Goal: Check status: Check status

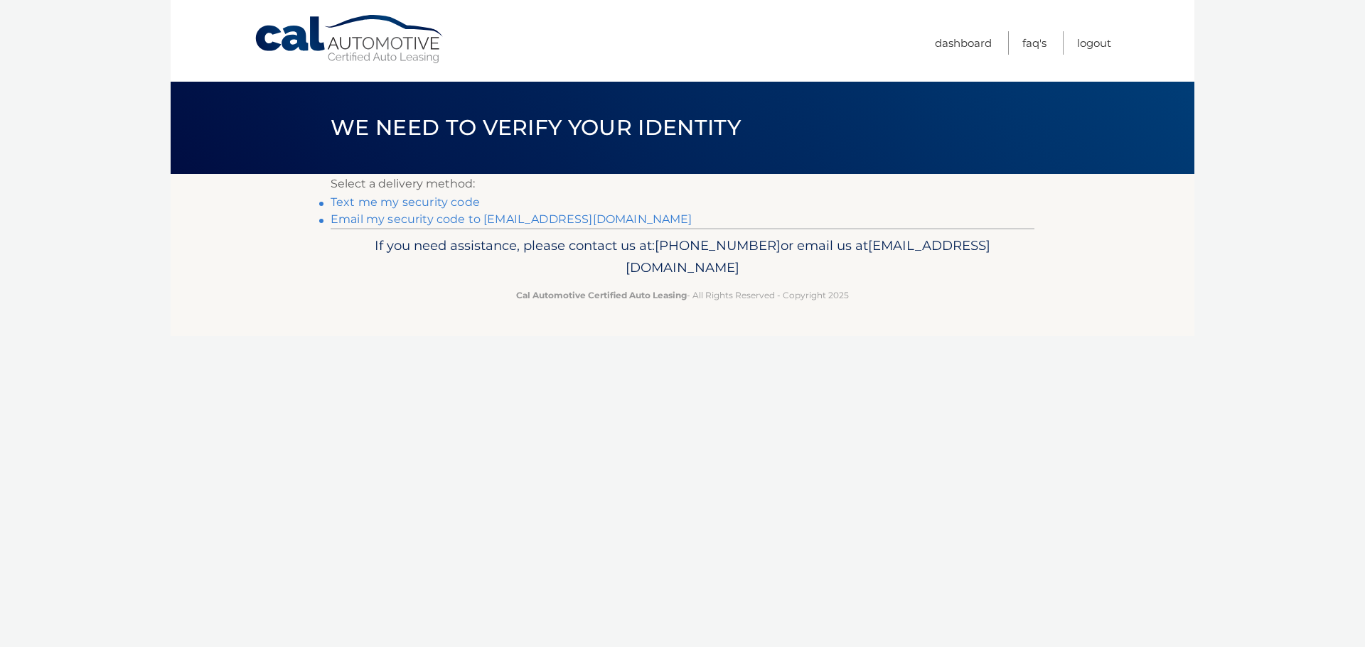
click at [431, 218] on link "Email my security code to [EMAIL_ADDRESS][DOMAIN_NAME]" at bounding box center [511, 219] width 362 height 14
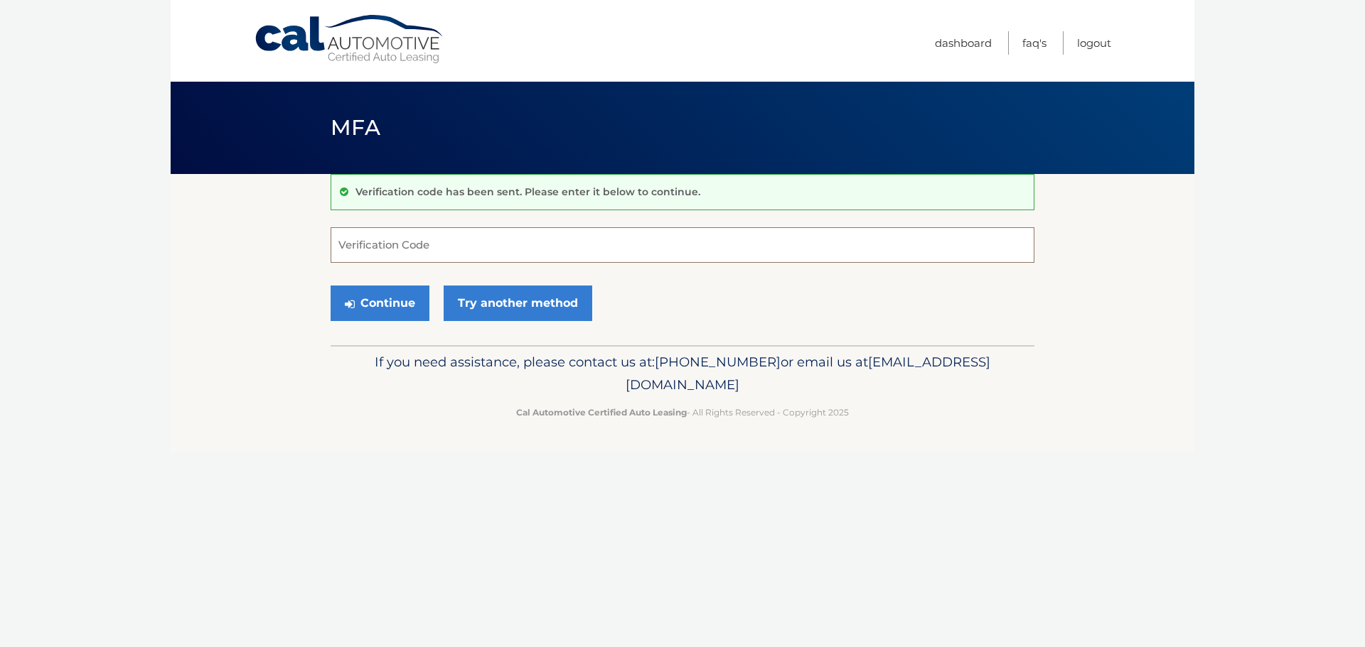
click at [441, 249] on input "Verification Code" at bounding box center [682, 245] width 704 height 36
paste input "105467"
type input "105467"
click at [388, 293] on button "Continue" at bounding box center [379, 304] width 99 height 36
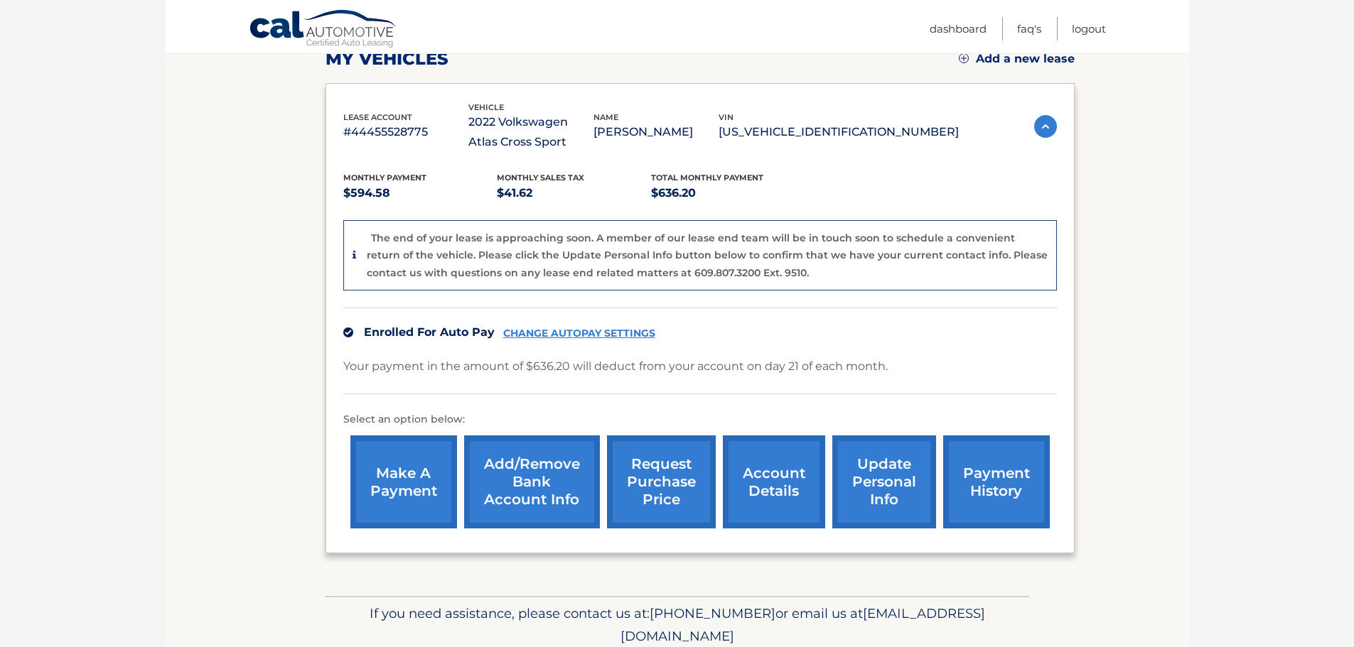
scroll to position [213, 0]
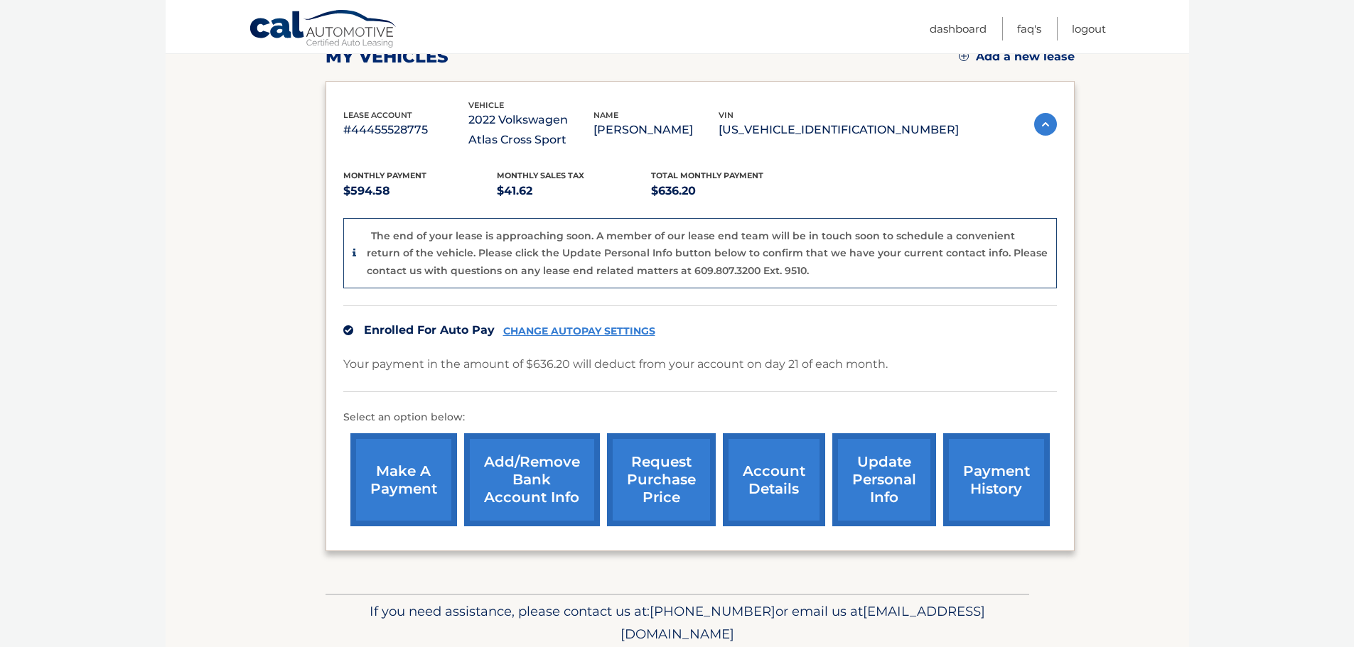
click at [852, 126] on p "[US_VEHICLE_IDENTIFICATION_NUMBER]" at bounding box center [839, 130] width 240 height 20
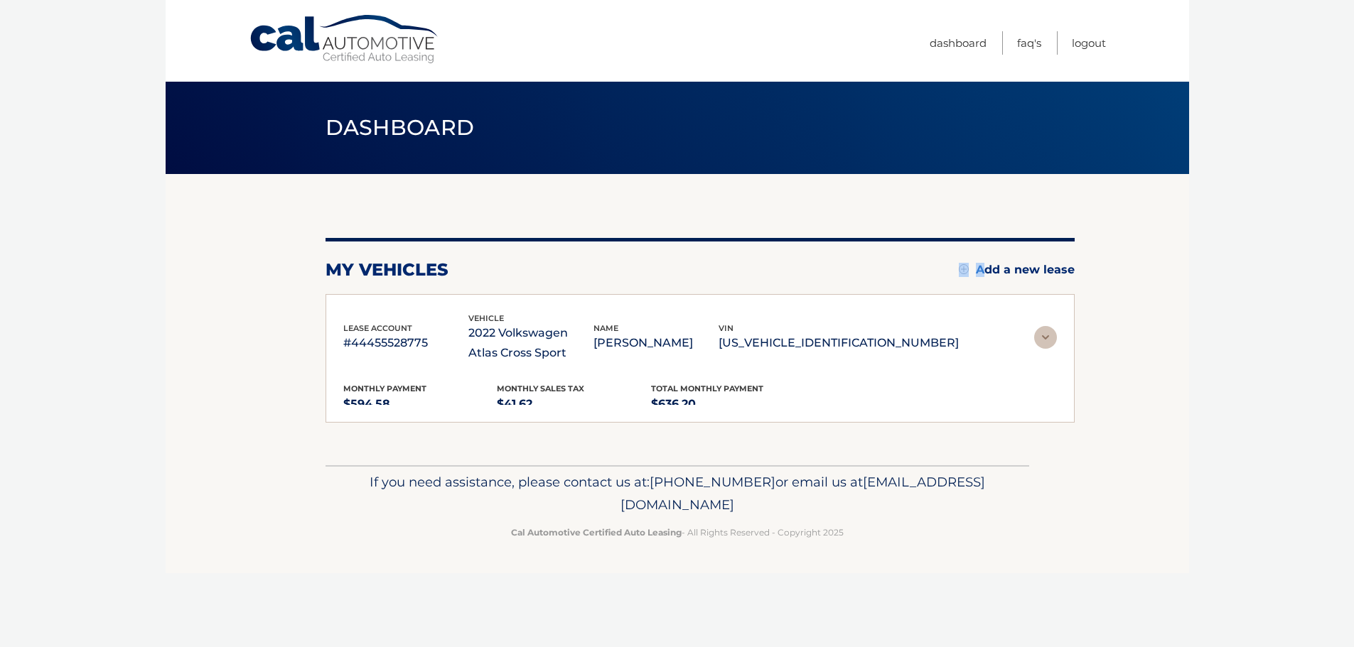
click at [852, 126] on main "Dashboard my vehicles Add a new lease lease account #44455528775 vehicle 2022 V…" at bounding box center [677, 233] width 1023 height 466
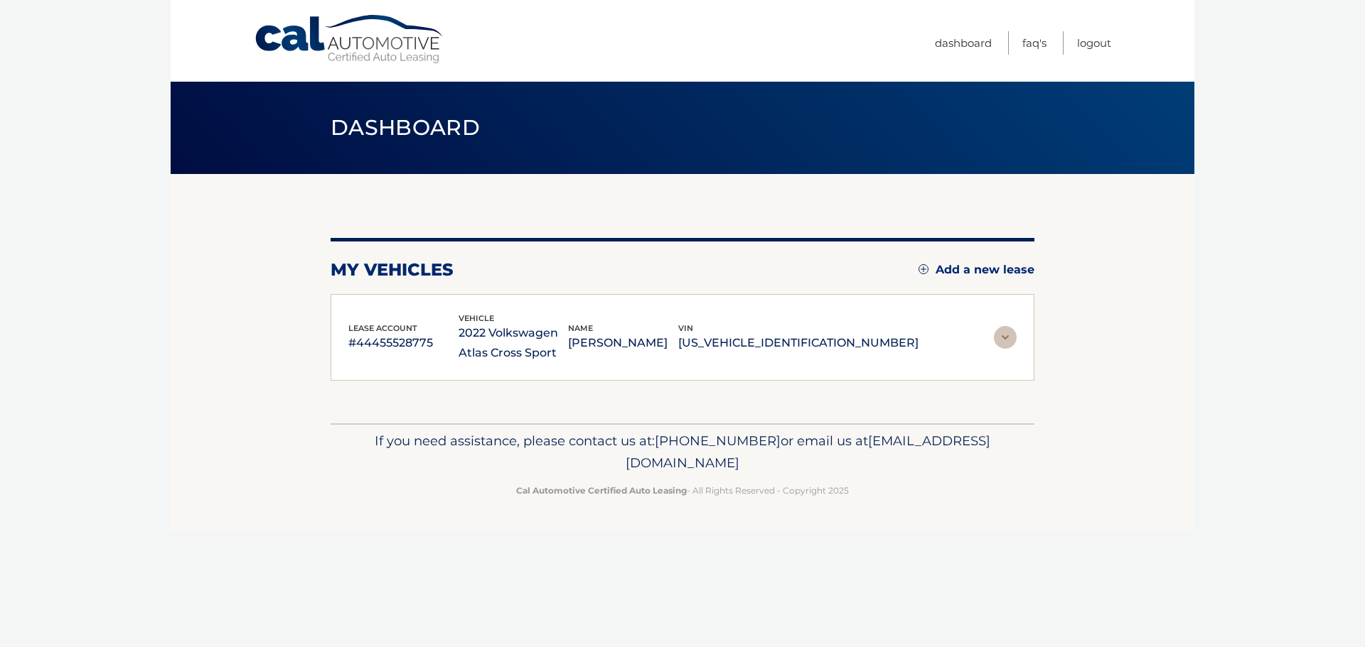
click at [807, 342] on p "[US_VEHICLE_IDENTIFICATION_NUMBER]" at bounding box center [798, 343] width 240 height 20
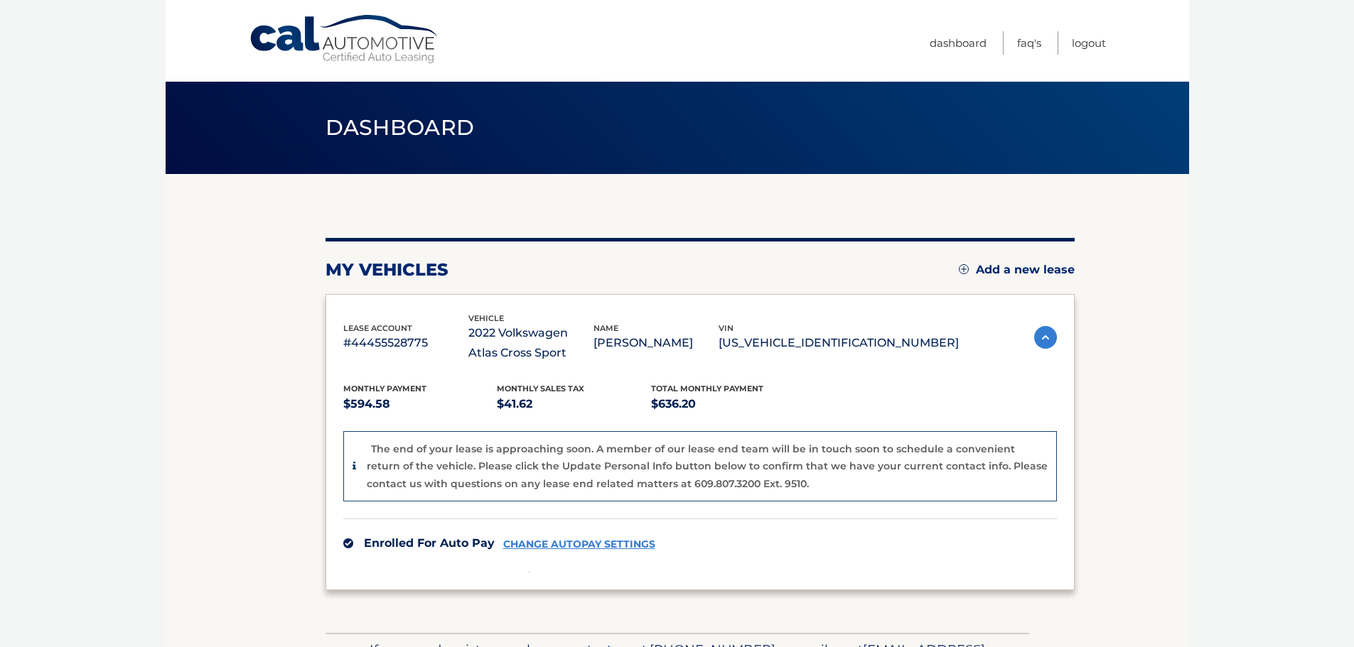
click at [807, 342] on div "lease account #44455528775 vehicle 2022 Volkswagen Atlas Cross Sport name ANDRE…" at bounding box center [650, 338] width 615 height 52
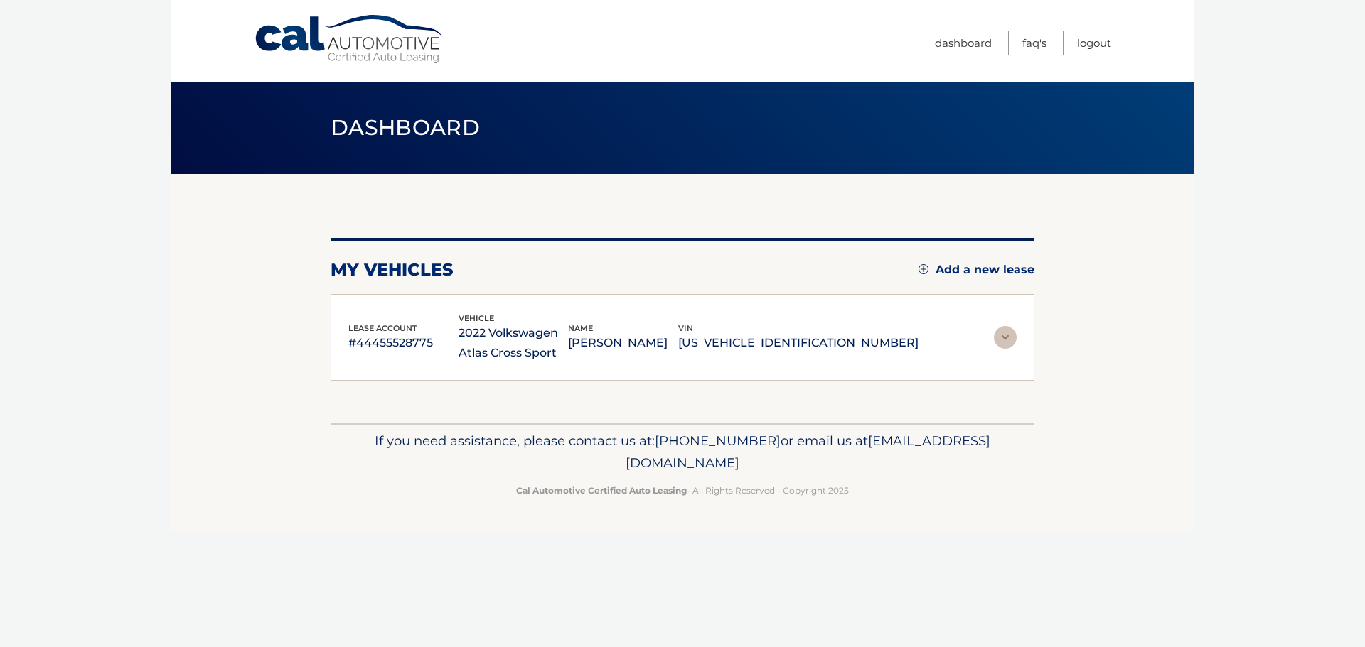
click at [846, 342] on p "[US_VEHICLE_IDENTIFICATION_NUMBER]" at bounding box center [798, 343] width 240 height 20
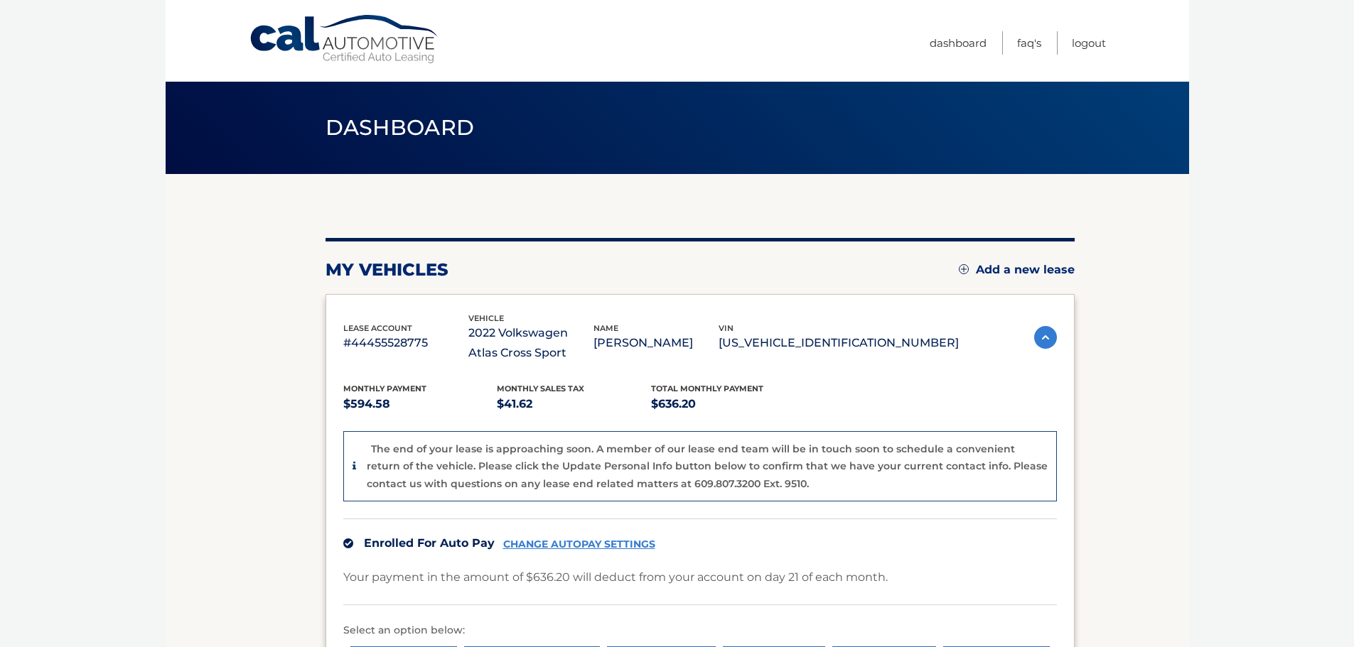
drag, startPoint x: 925, startPoint y: 338, endPoint x: 802, endPoint y: 340, distance: 123.0
click at [802, 340] on p "[US_VEHICLE_IDENTIFICATION_NUMBER]" at bounding box center [839, 343] width 240 height 20
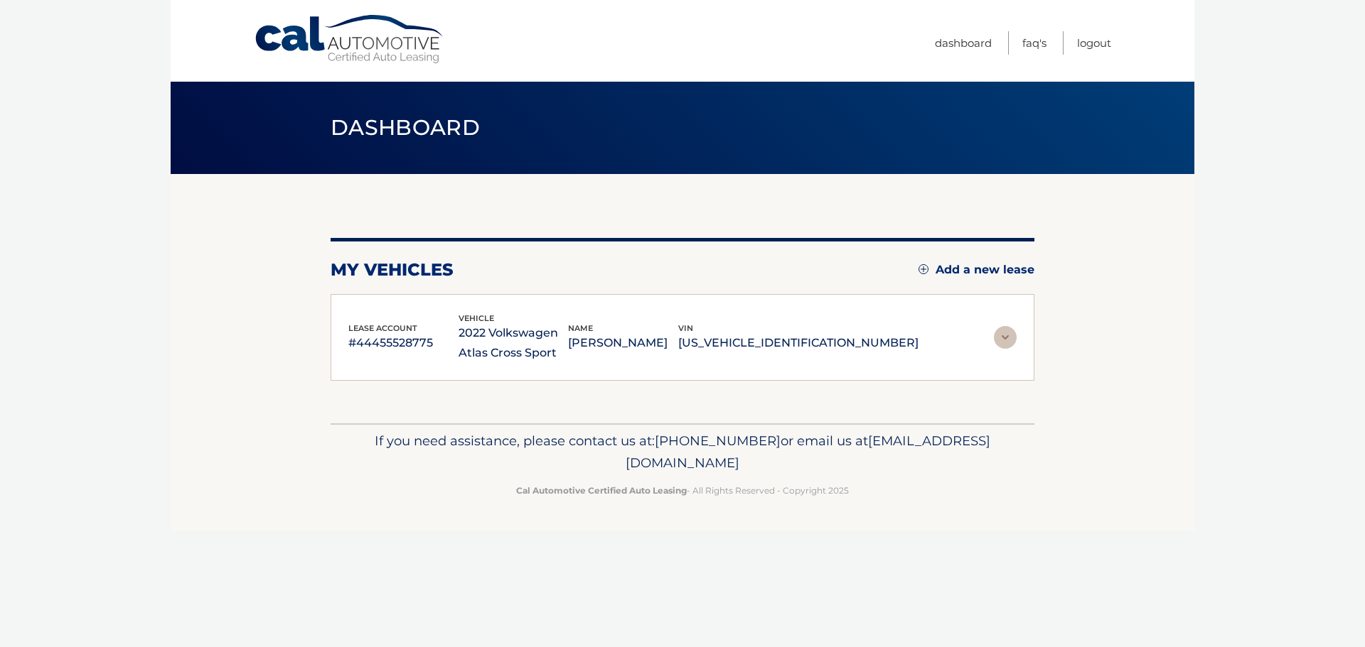
copy p "[US_VEHICLE_IDENTIFICATION_NUMBER]"
drag, startPoint x: 570, startPoint y: 360, endPoint x: 518, endPoint y: 336, distance: 56.9
click at [518, 336] on p "2022 Volkswagen Atlas Cross Sport" at bounding box center [513, 343] width 110 height 40
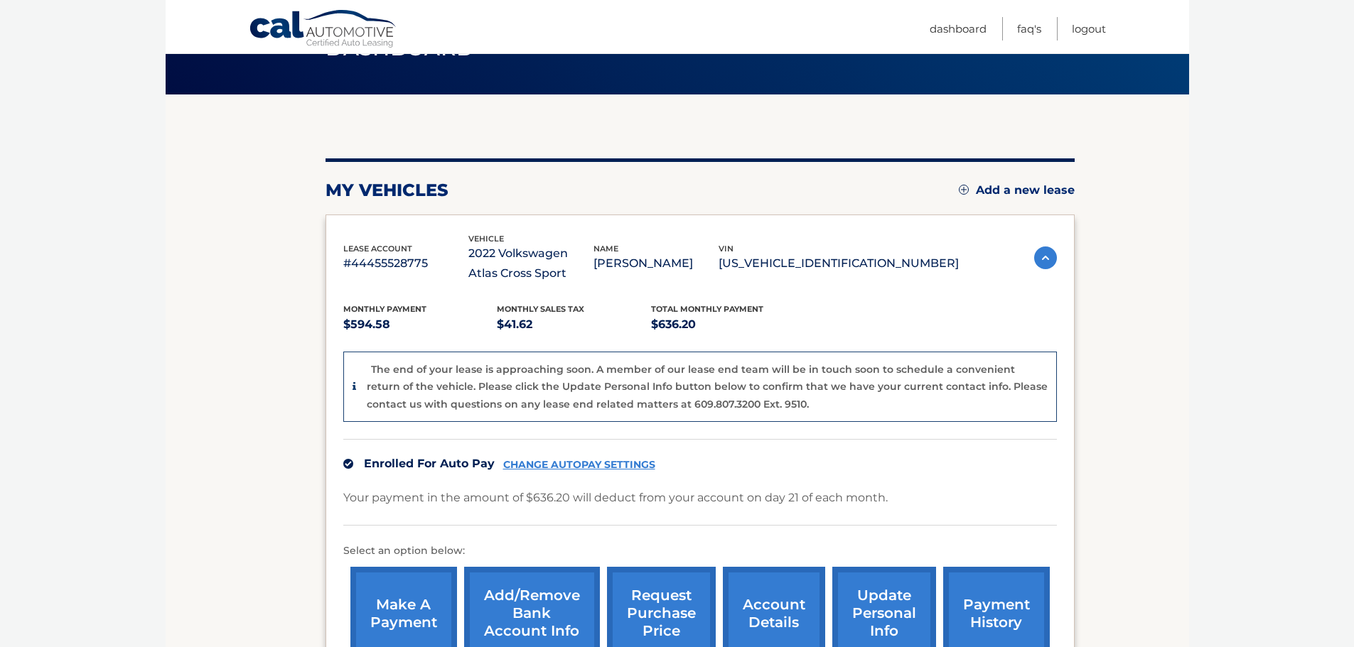
scroll to position [213, 0]
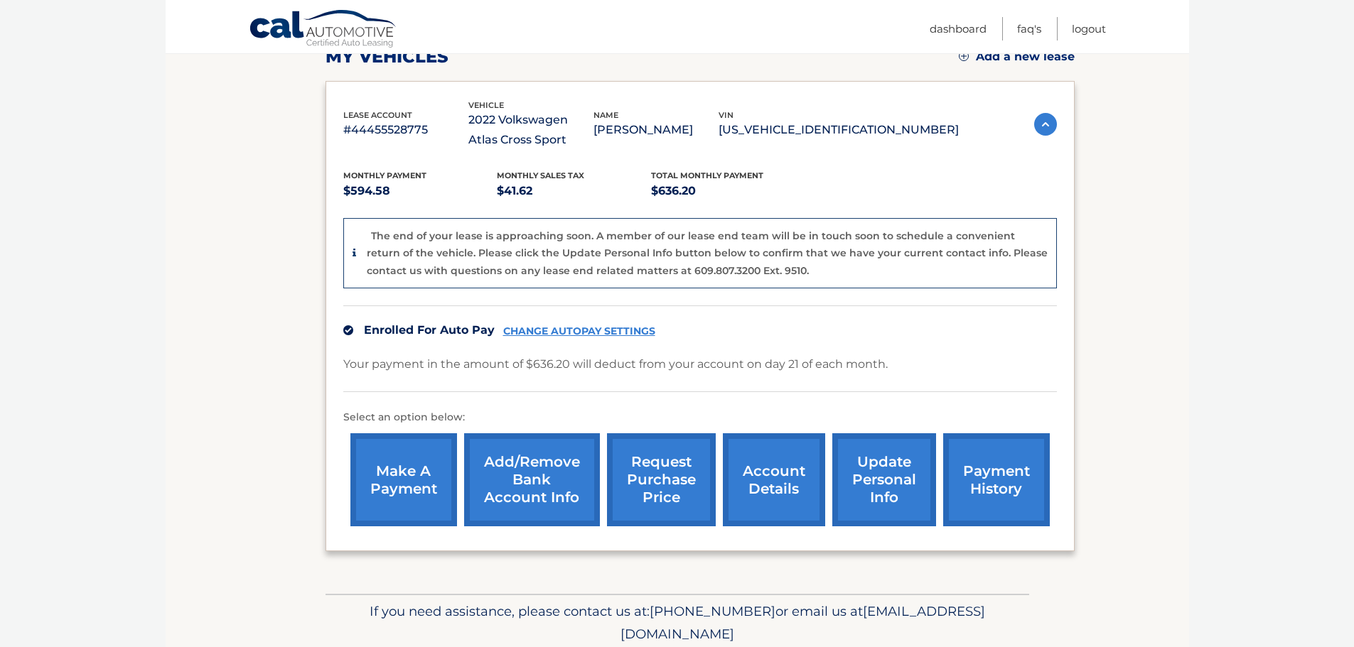
click at [790, 490] on link "account details" at bounding box center [774, 480] width 102 height 93
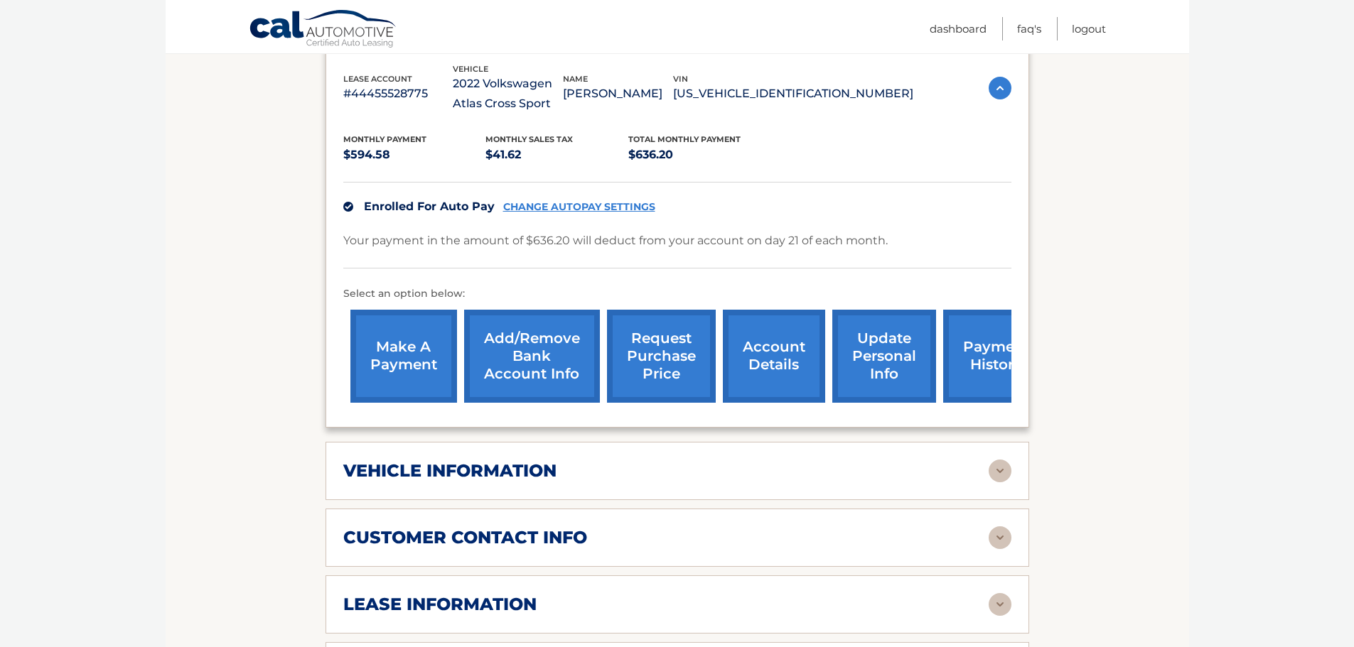
scroll to position [426, 0]
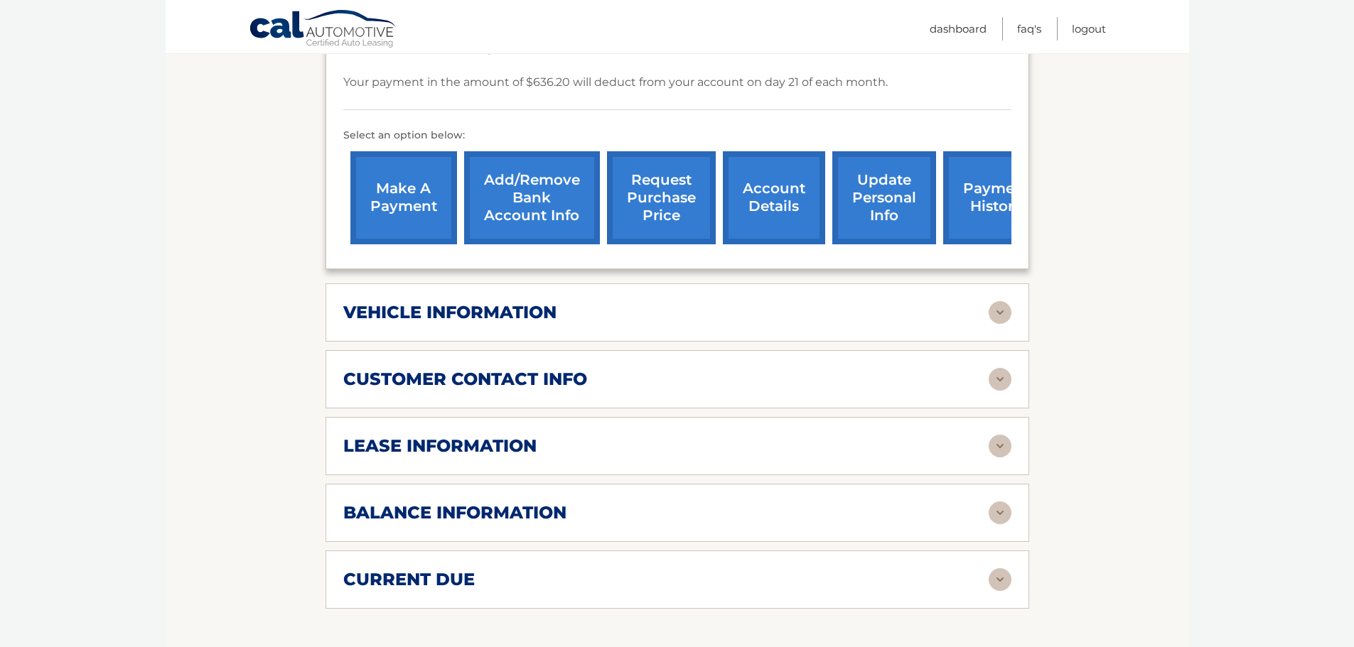
click at [499, 449] on h2 "lease information" at bounding box center [439, 446] width 193 height 21
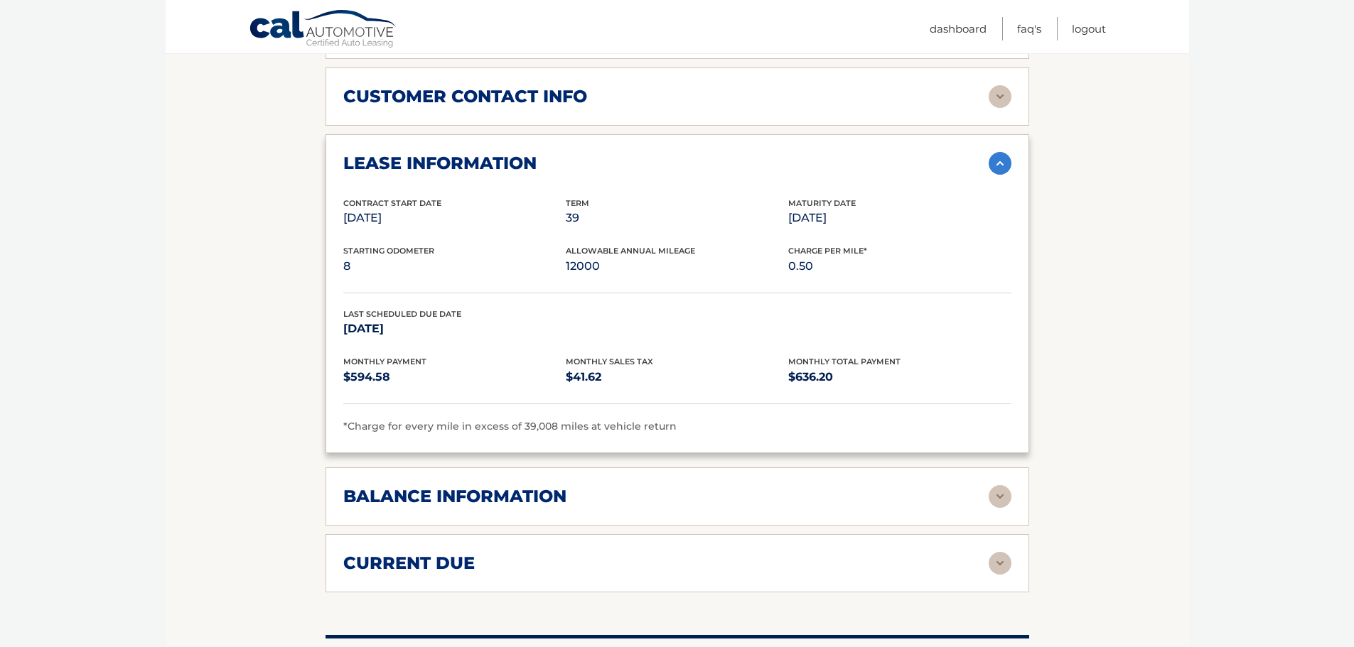
scroll to position [711, 0]
click at [538, 497] on h2 "balance information" at bounding box center [454, 495] width 223 height 21
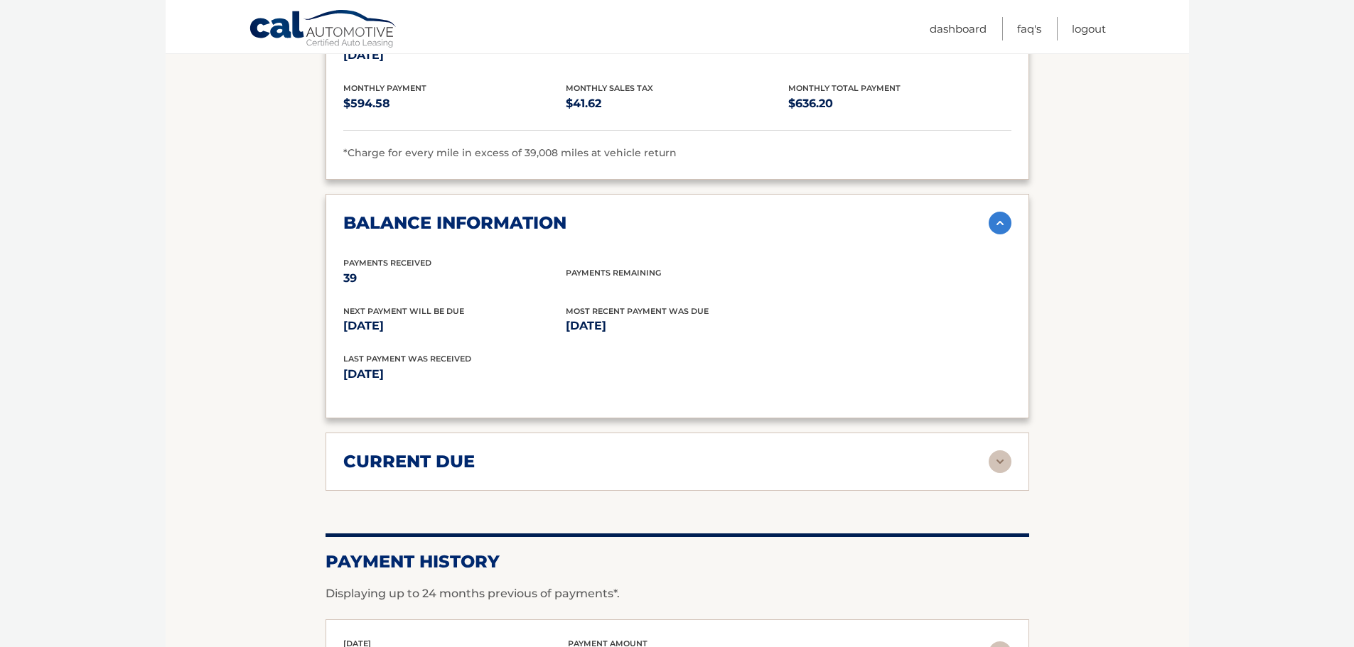
scroll to position [1066, 0]
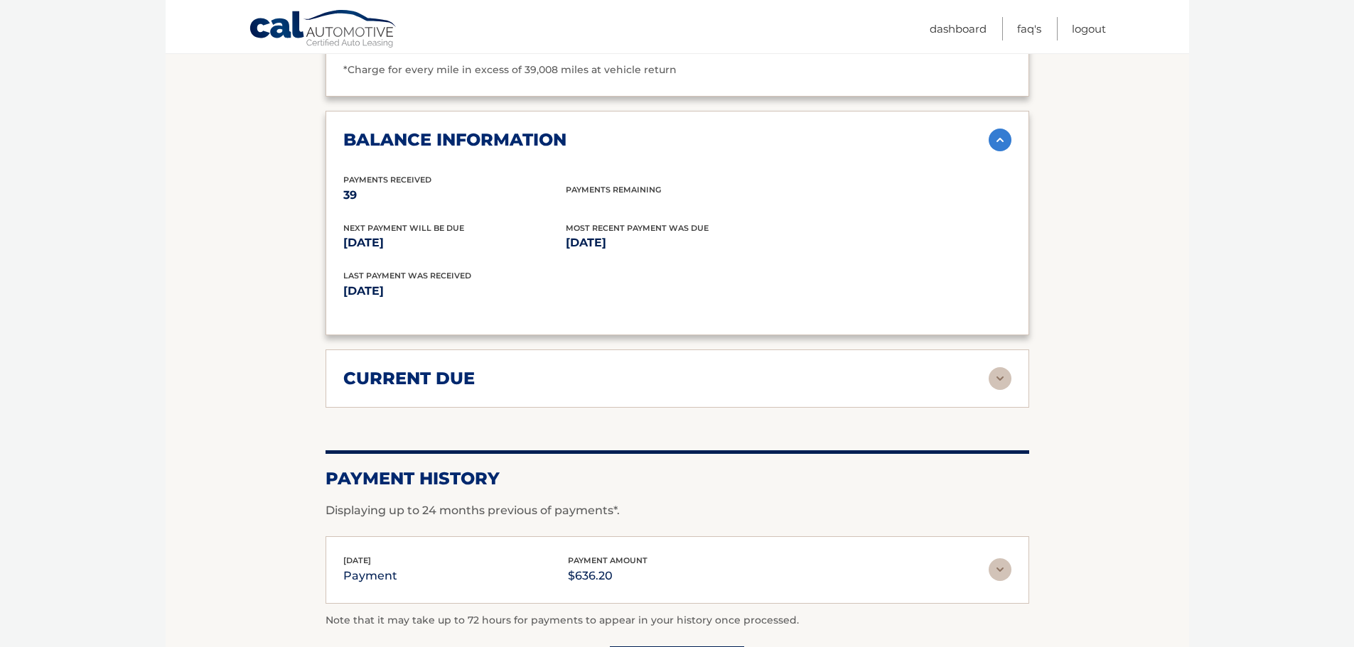
click at [446, 382] on h2 "current due" at bounding box center [408, 378] width 131 height 21
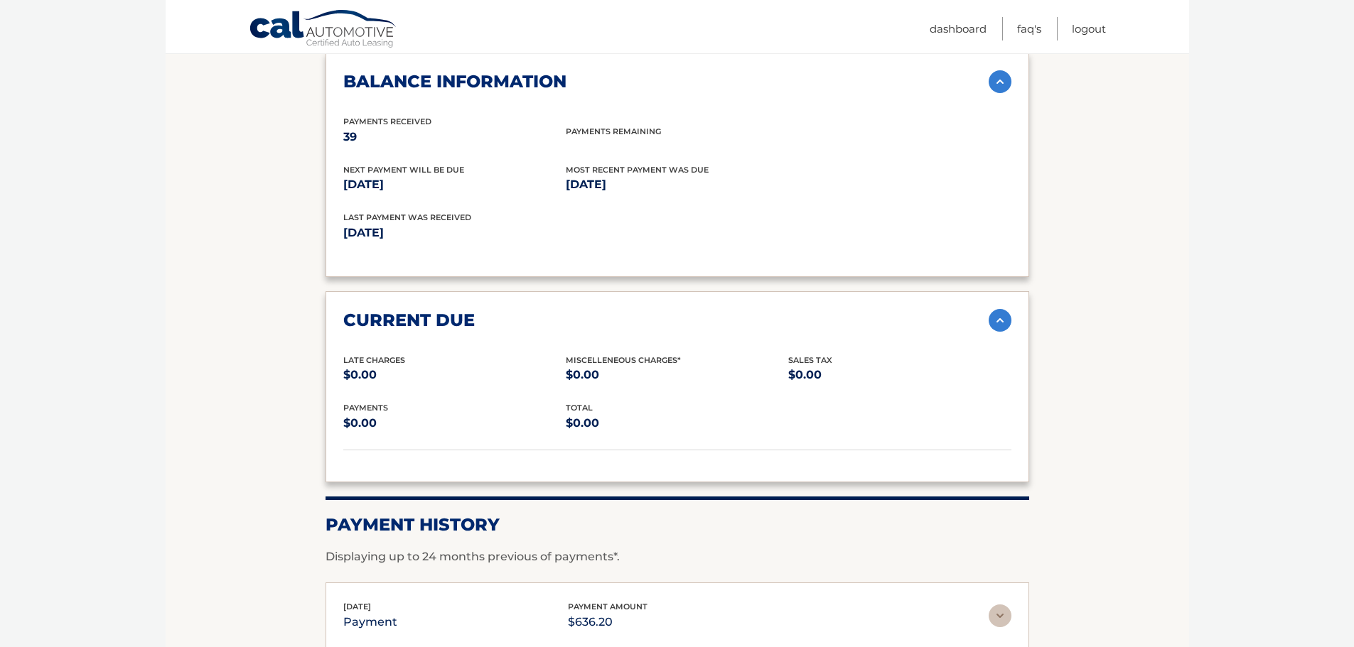
scroll to position [1279, 0]
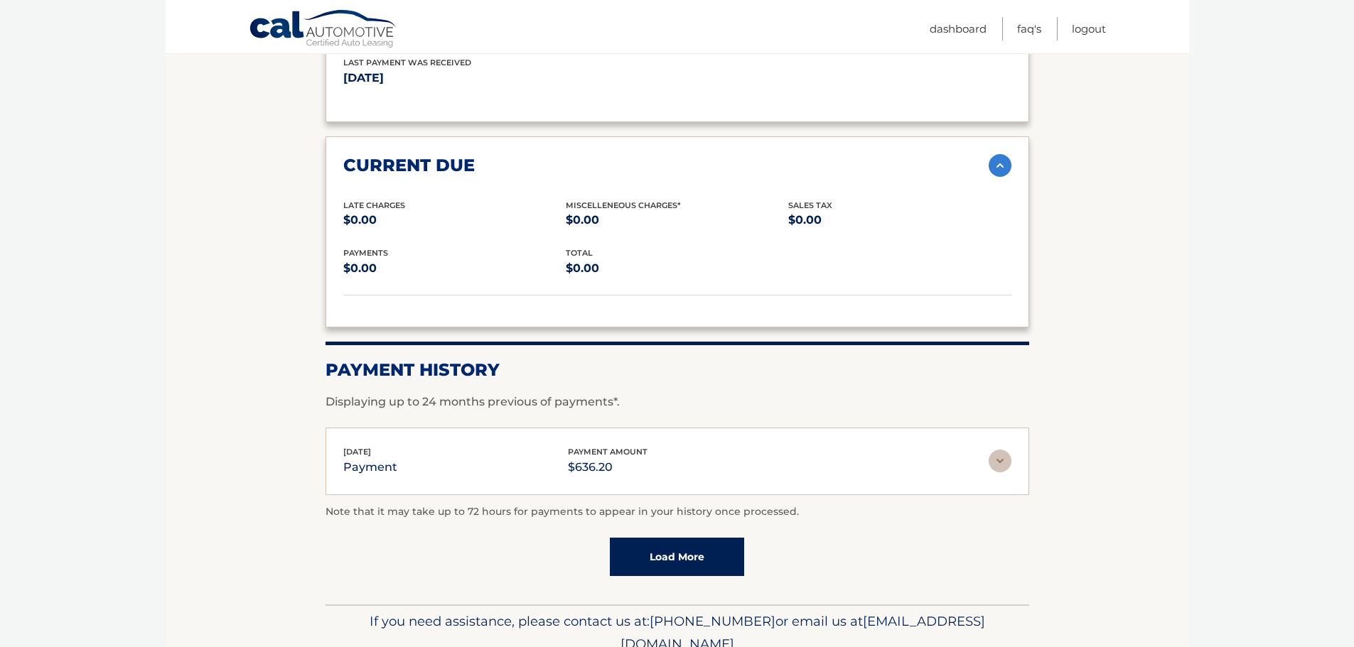
click at [1001, 455] on img at bounding box center [1000, 461] width 23 height 23
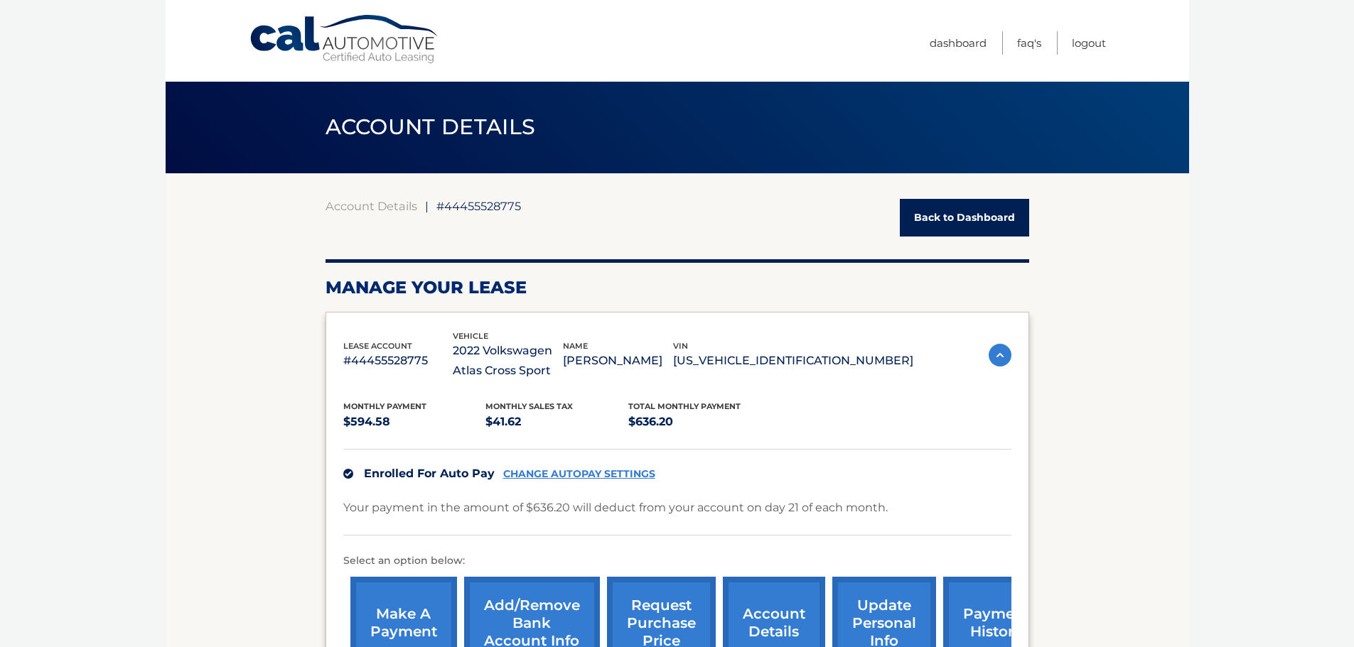
scroll to position [0, 0]
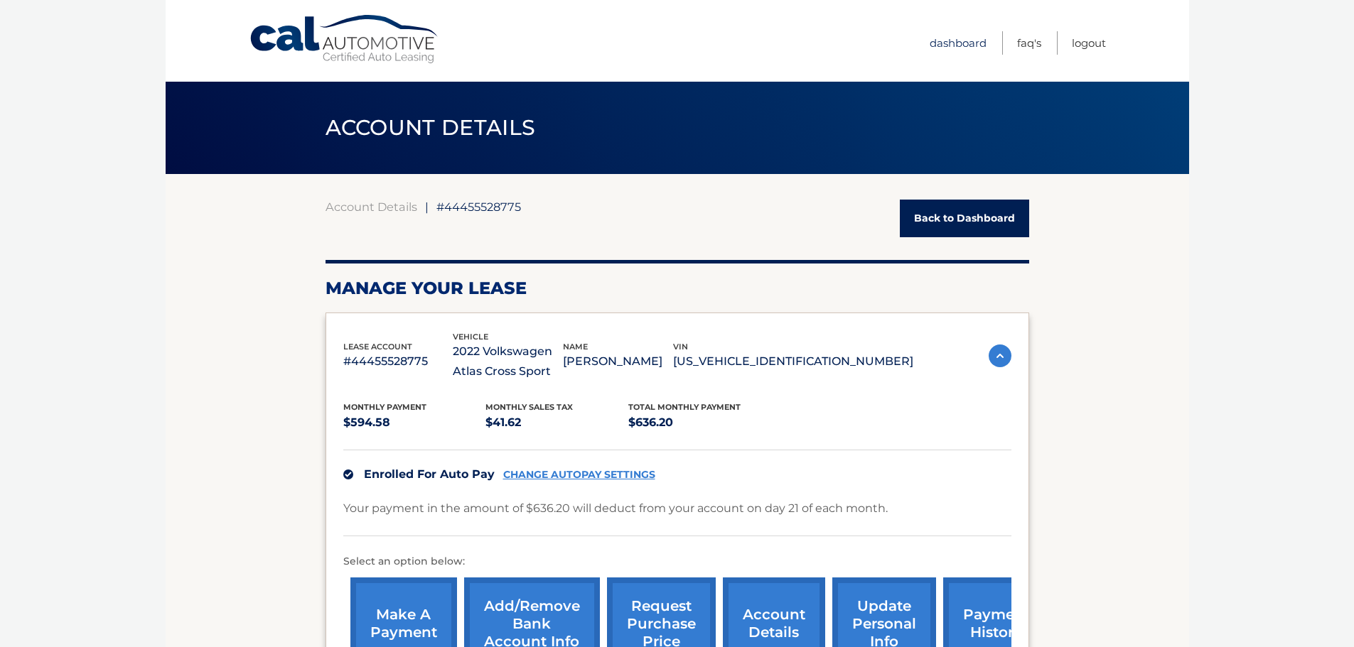
click at [953, 45] on link "Dashboard" at bounding box center [958, 42] width 57 height 23
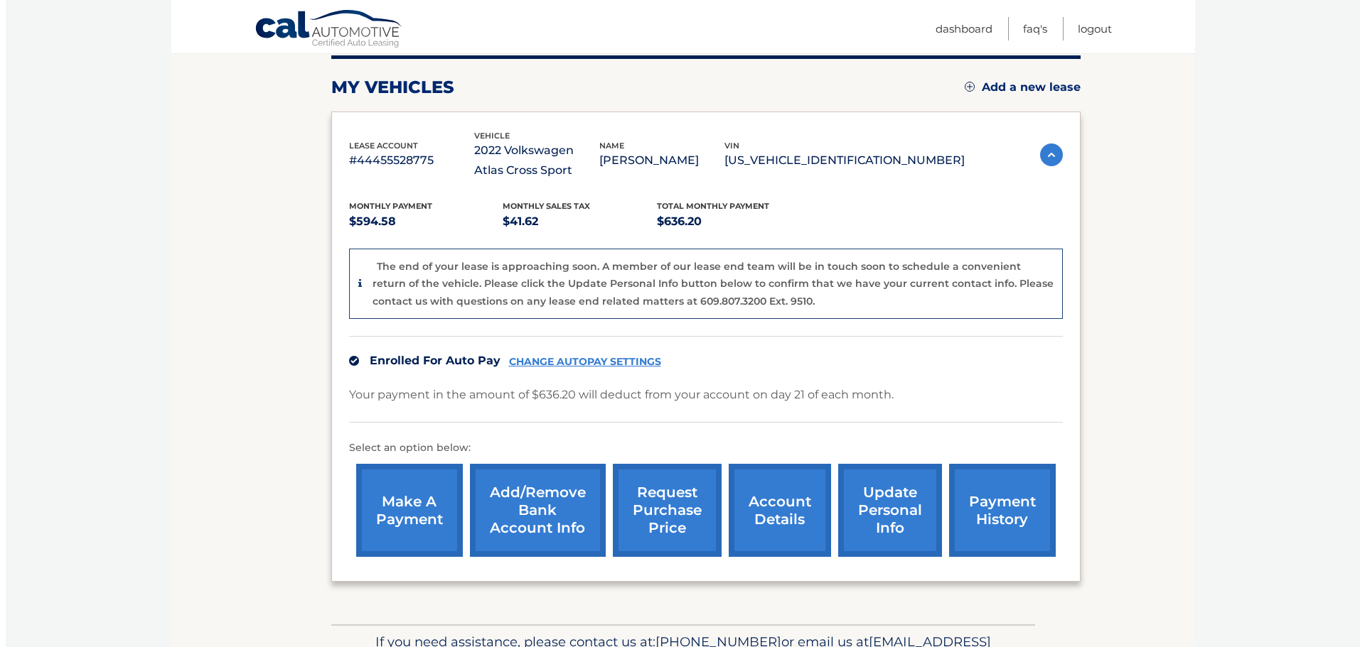
scroll to position [213, 0]
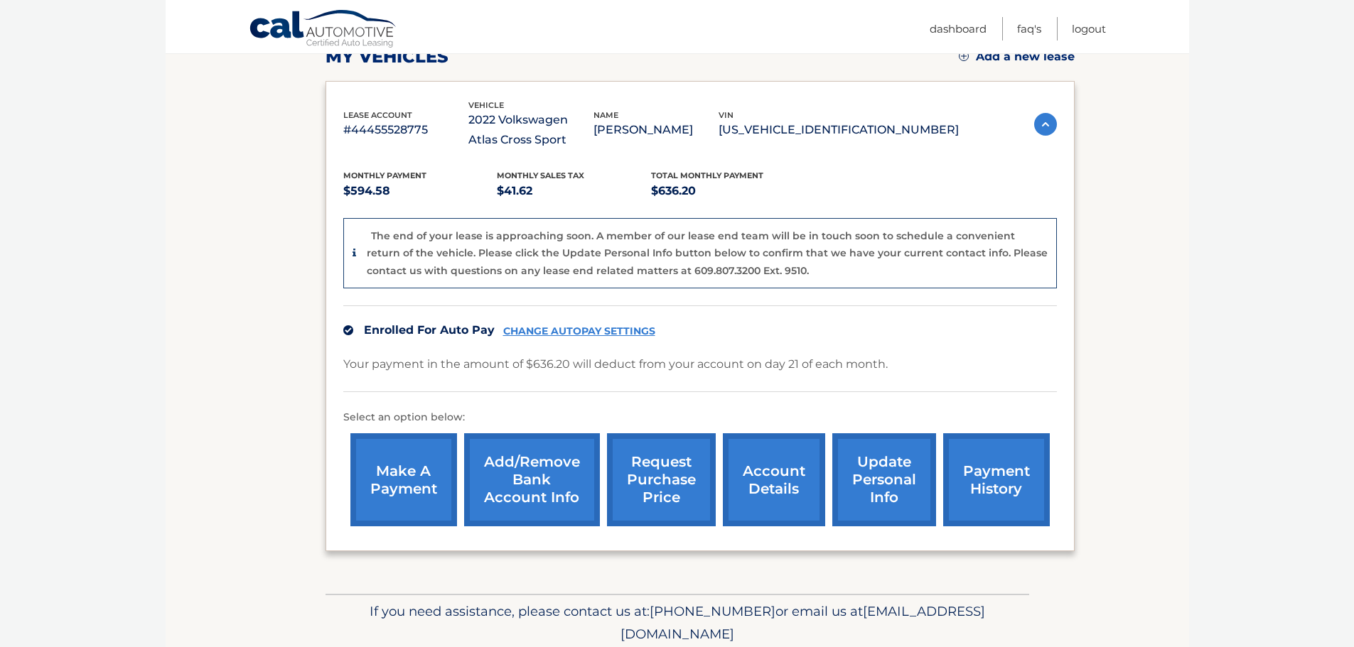
click at [664, 495] on link "request purchase price" at bounding box center [661, 480] width 109 height 93
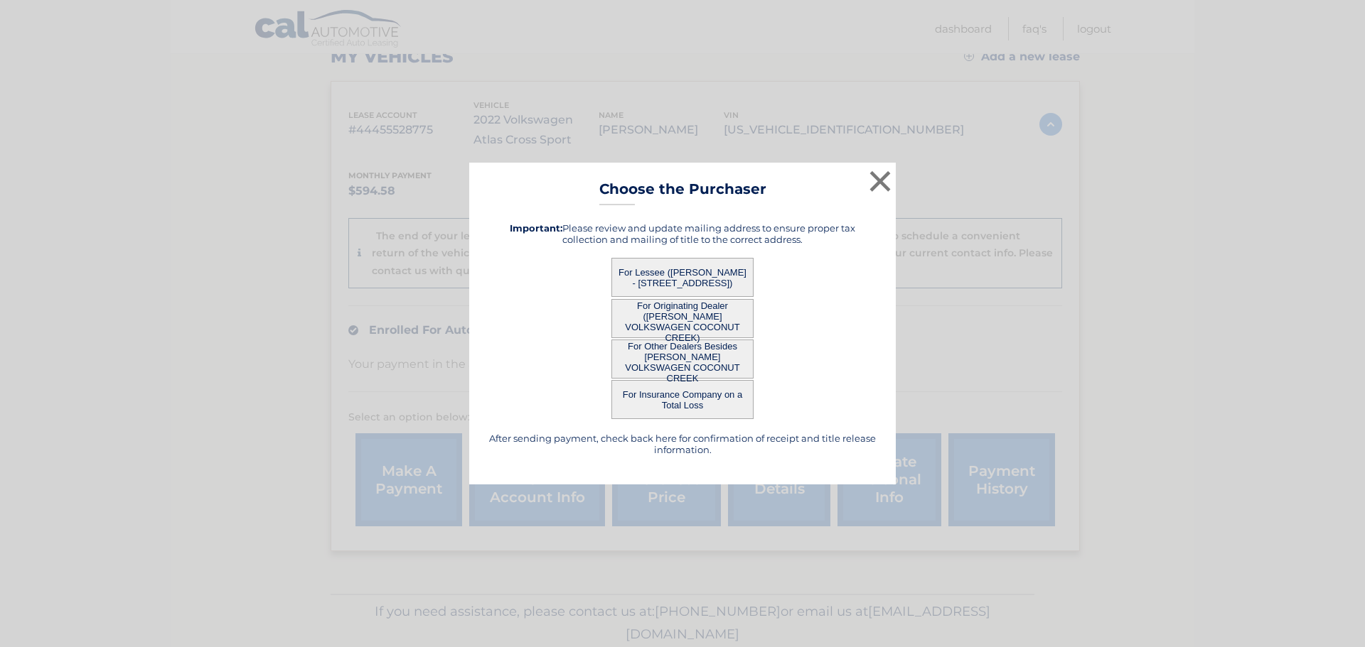
click at [672, 353] on button "For Other Dealers Besides [PERSON_NAME] VOLKSWAGEN COCONUT CREEK" at bounding box center [682, 359] width 142 height 39
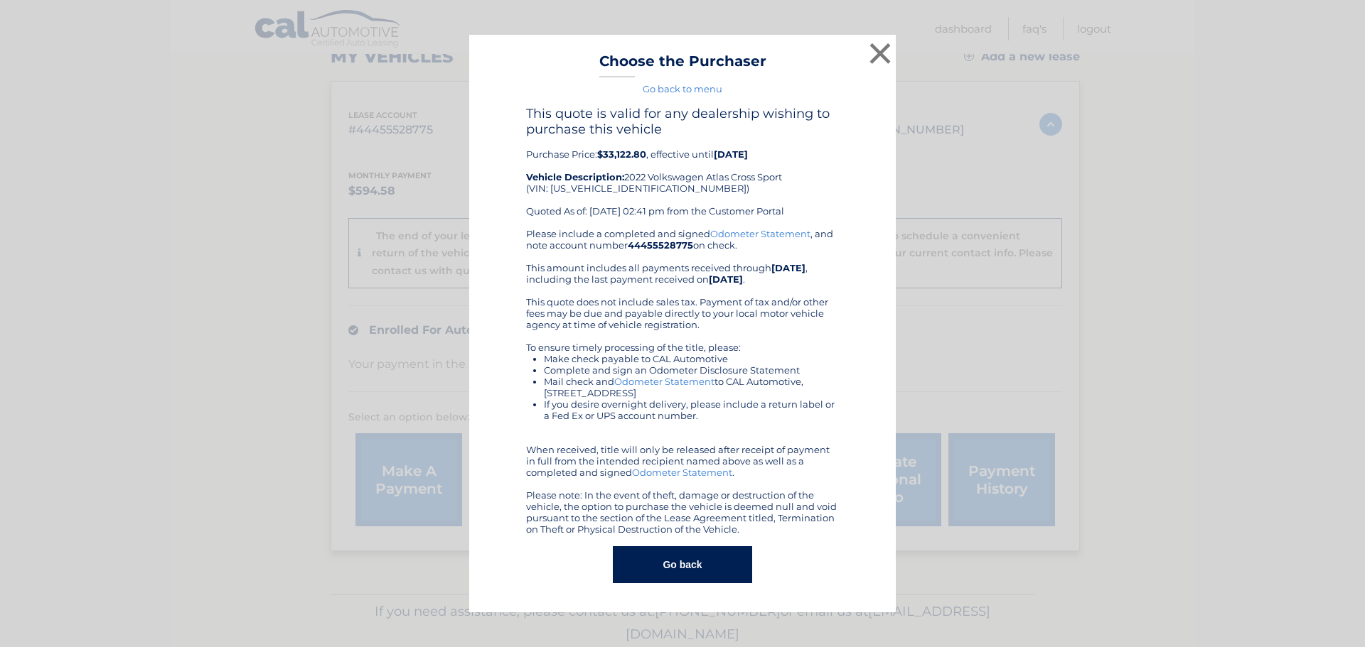
click at [668, 572] on button "Go back" at bounding box center [682, 565] width 139 height 37
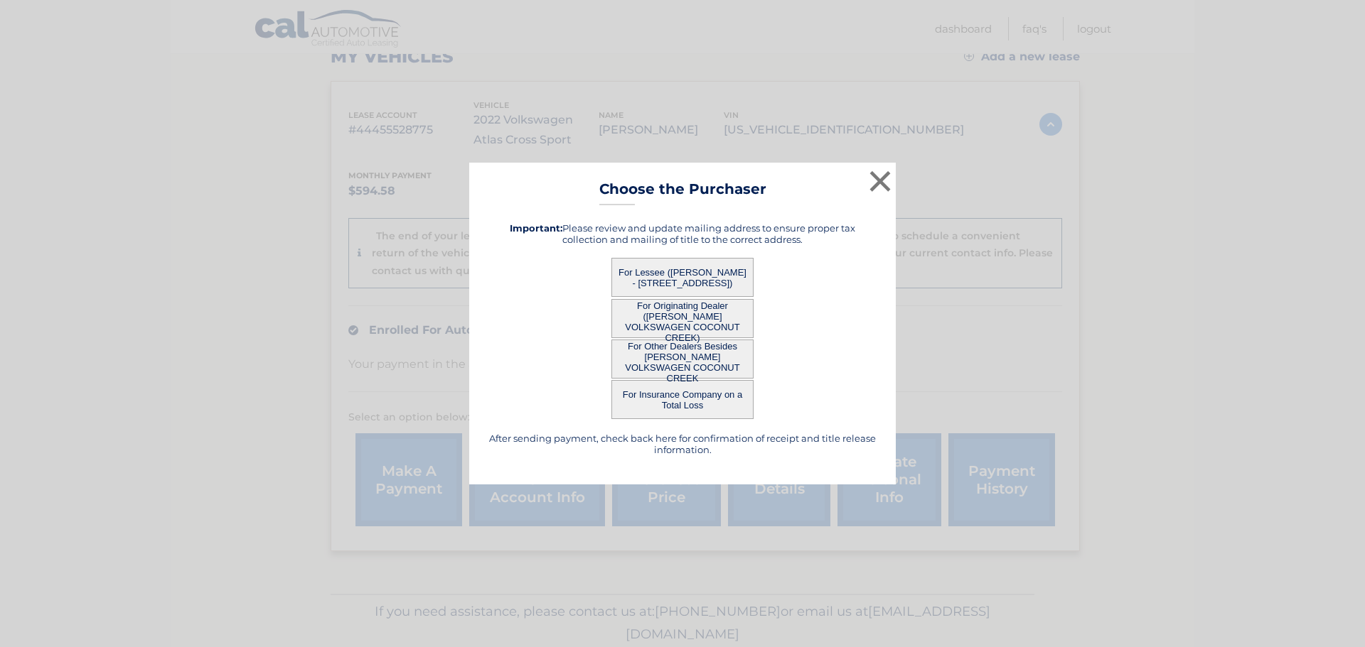
click at [675, 321] on button "For Originating Dealer ([PERSON_NAME] VOLKSWAGEN COCONUT CREEK)" at bounding box center [682, 318] width 142 height 39
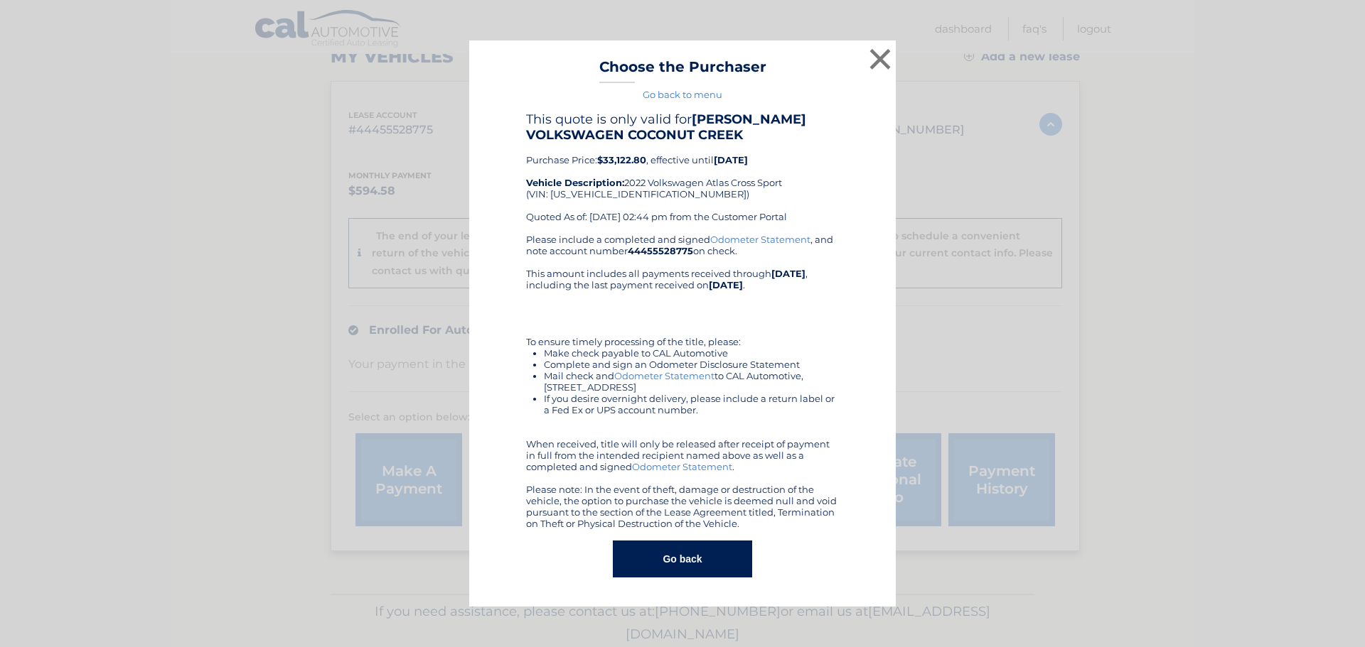
click at [225, 103] on div "× Choose the Purchaser Go back to menu After sending payment, check back here f…" at bounding box center [682, 324] width 1353 height 566
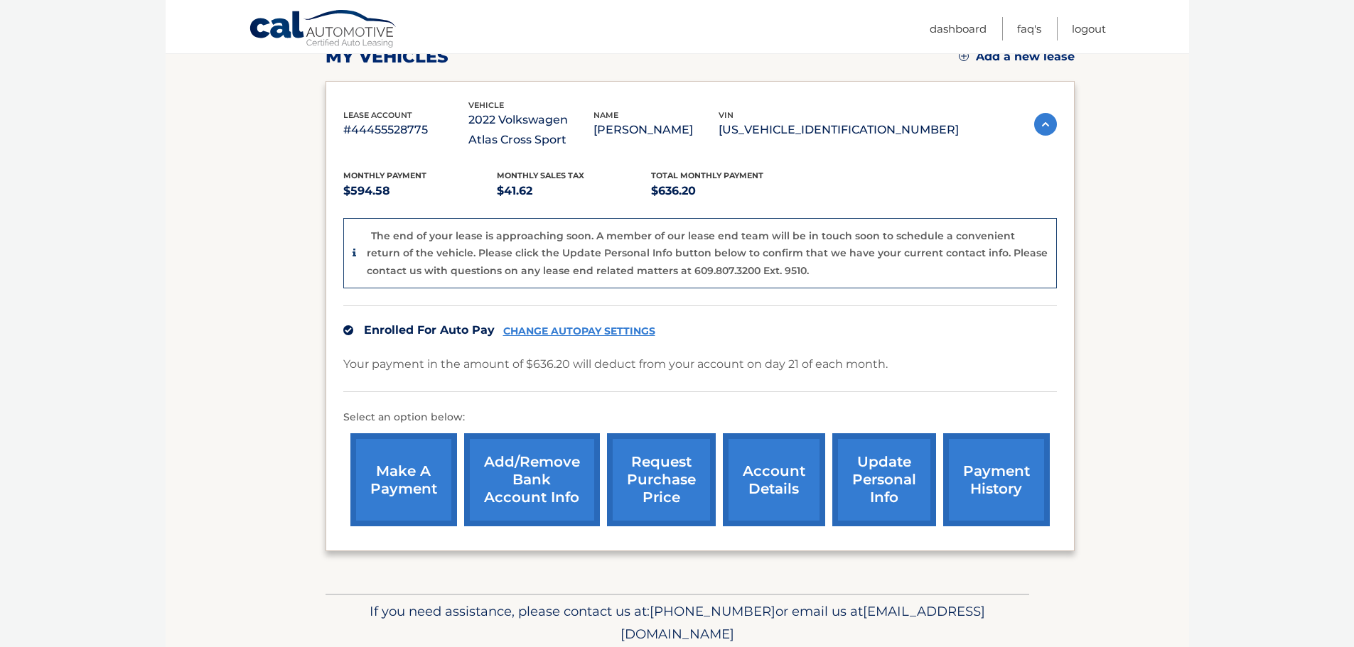
click at [651, 497] on link "request purchase price" at bounding box center [661, 480] width 109 height 93
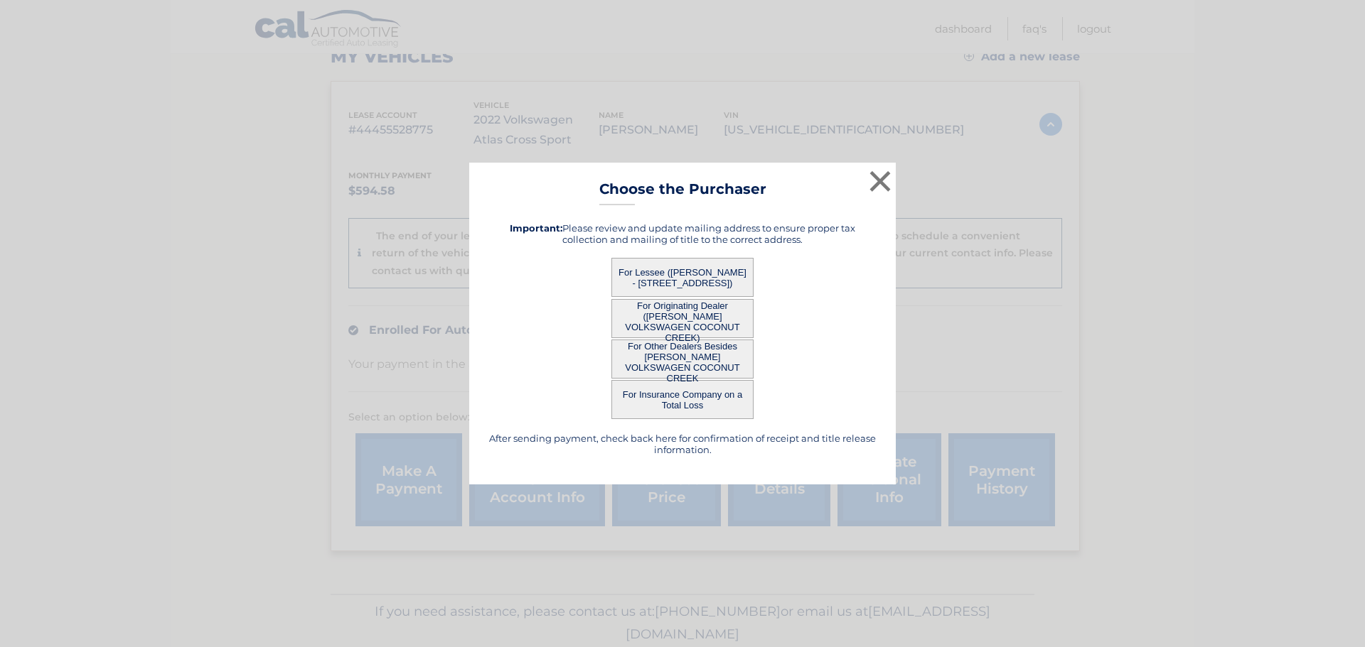
click at [637, 276] on button "For Lessee ([PERSON_NAME] - [STREET_ADDRESS])" at bounding box center [682, 277] width 142 height 39
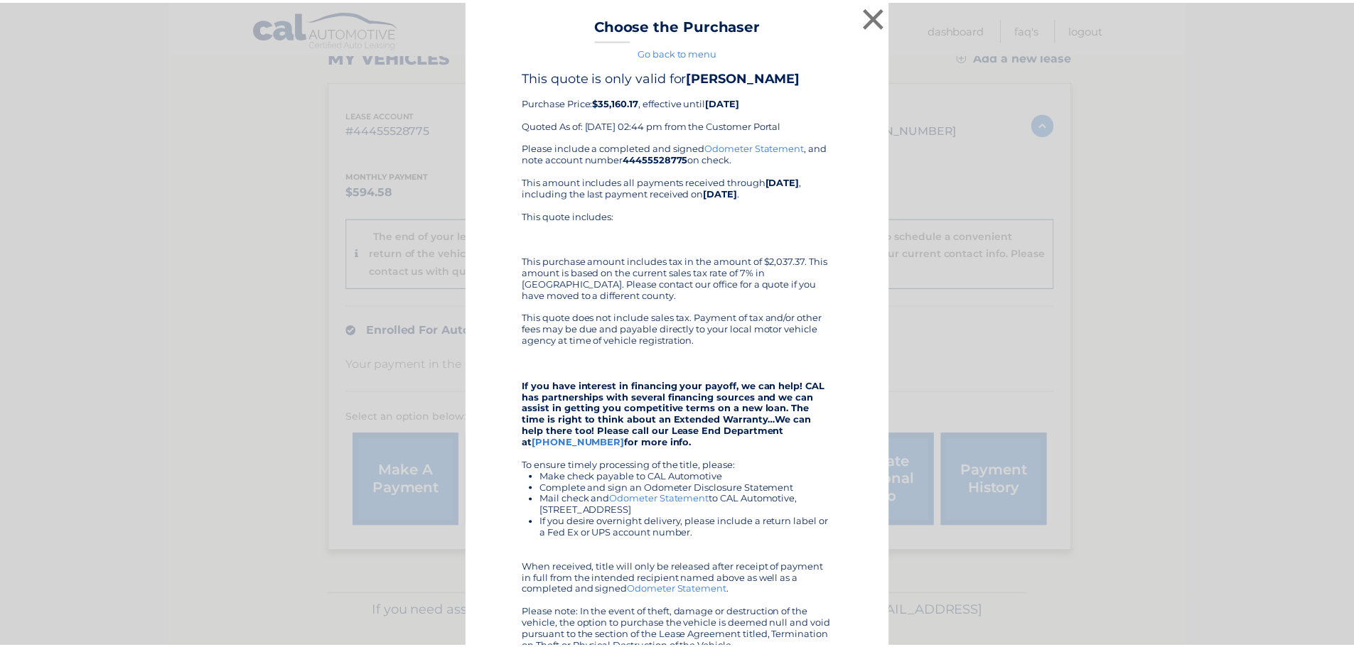
scroll to position [0, 0]
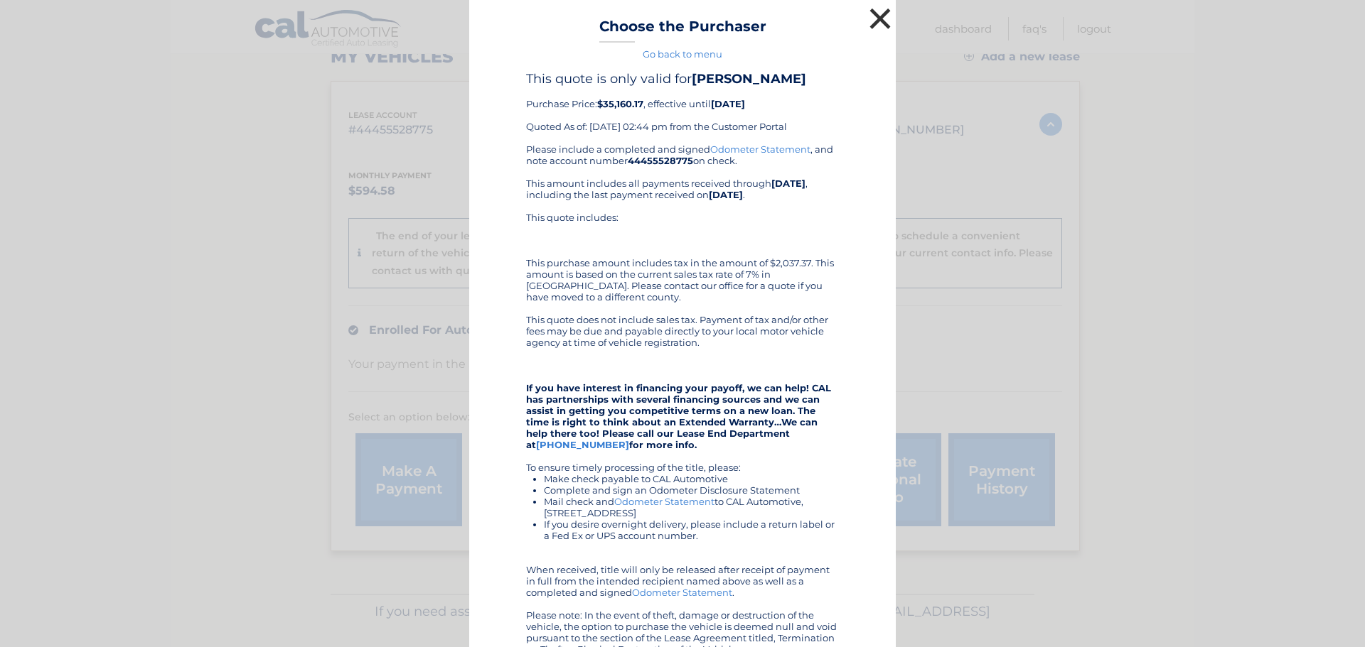
click at [873, 14] on button "×" at bounding box center [880, 18] width 28 height 28
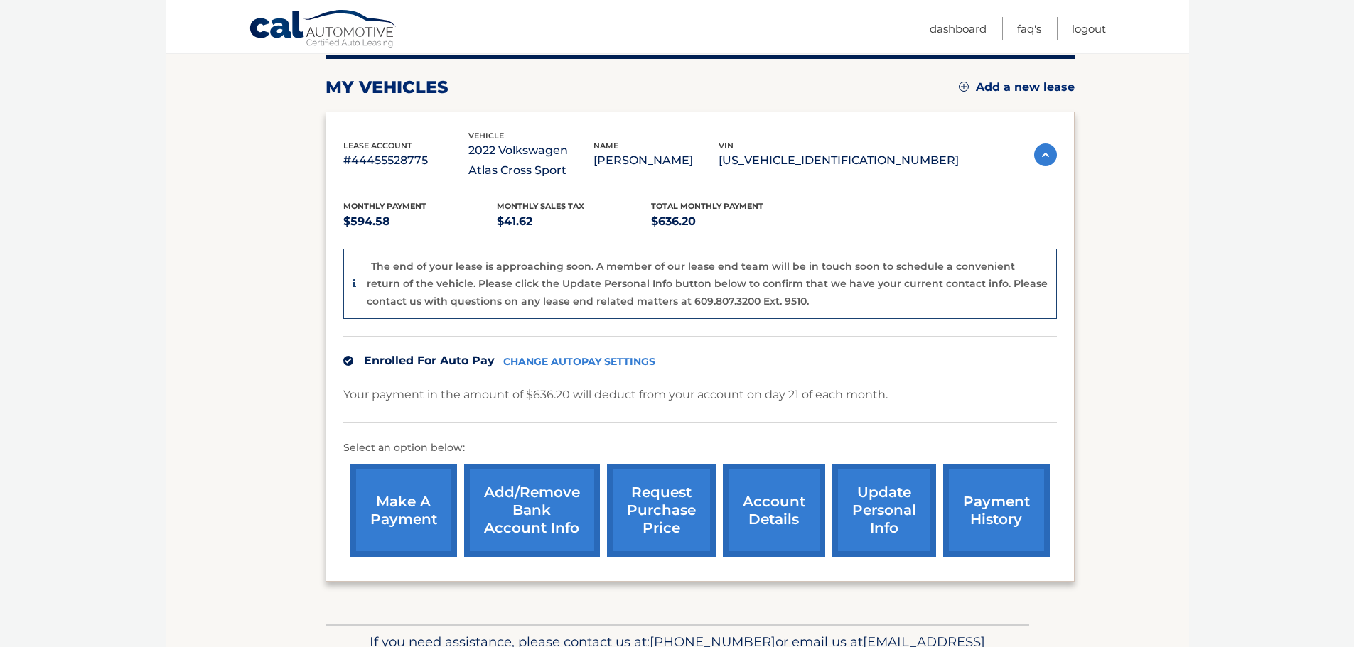
scroll to position [213, 0]
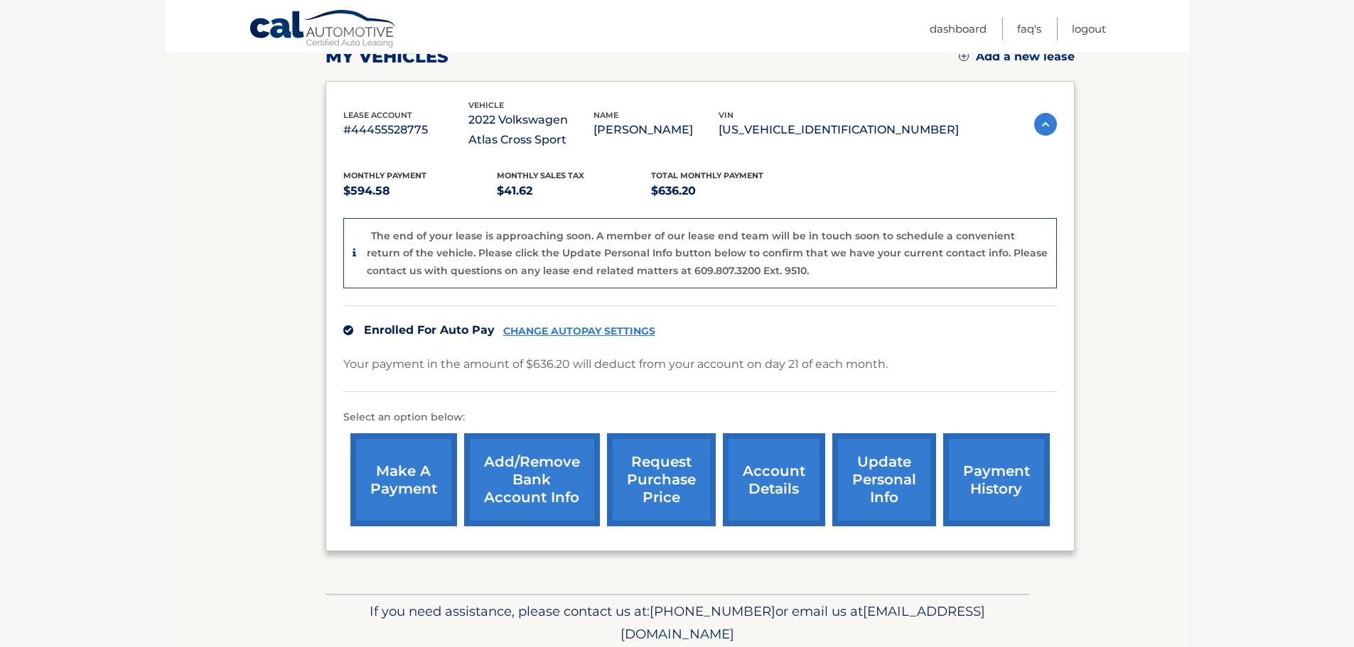
click at [766, 483] on link "account details" at bounding box center [774, 480] width 102 height 93
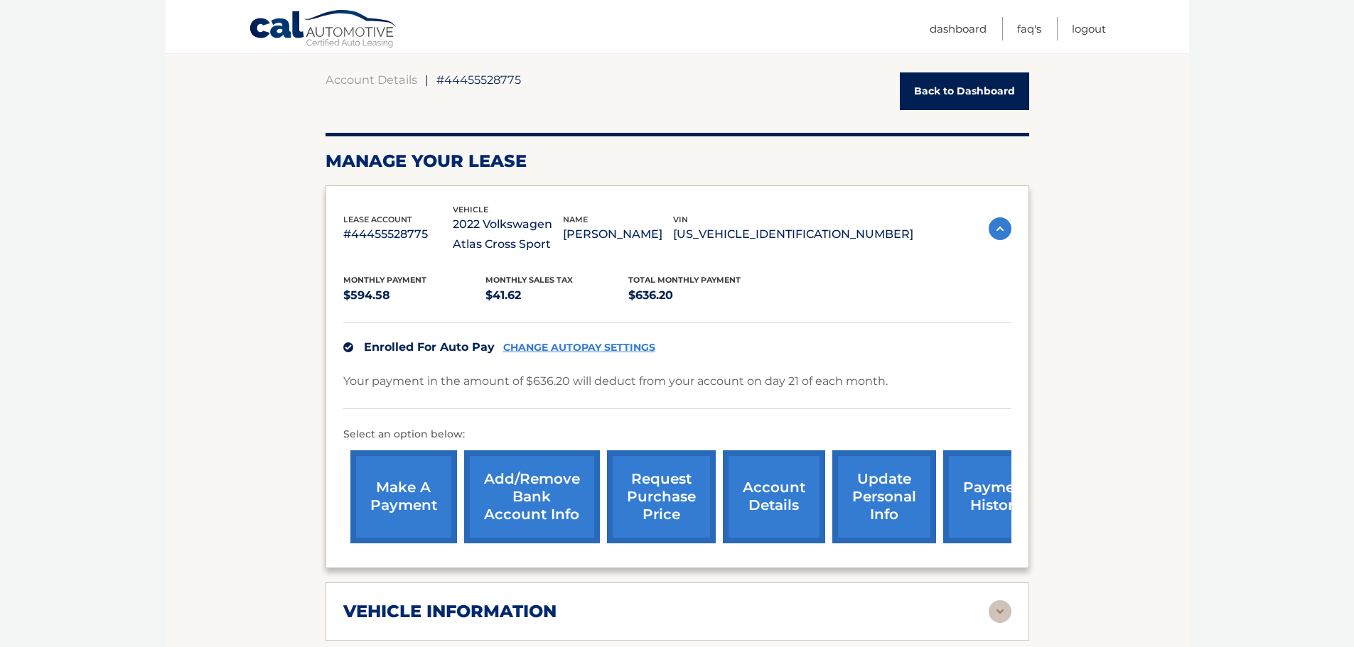
scroll to position [142, 0]
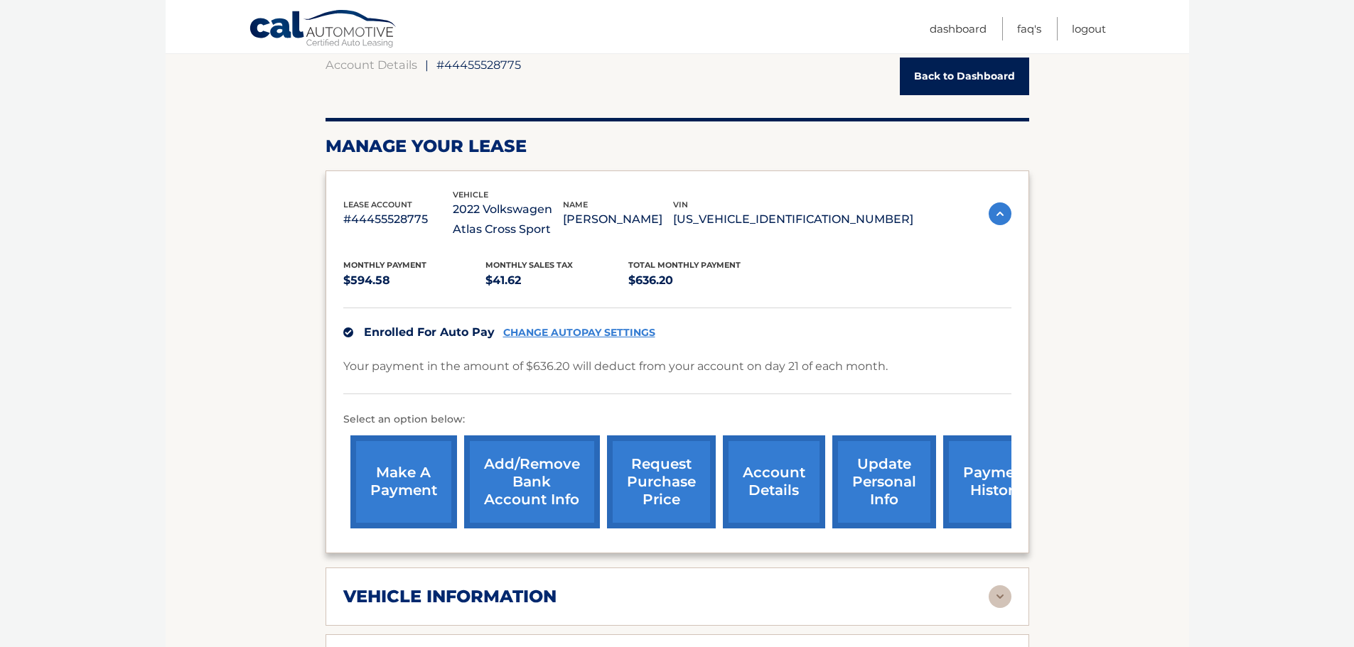
drag, startPoint x: 563, startPoint y: 232, endPoint x: 487, endPoint y: 210, distance: 79.4
click at [487, 210] on p "2022 Volkswagen Atlas Cross Sport" at bounding box center [508, 220] width 110 height 40
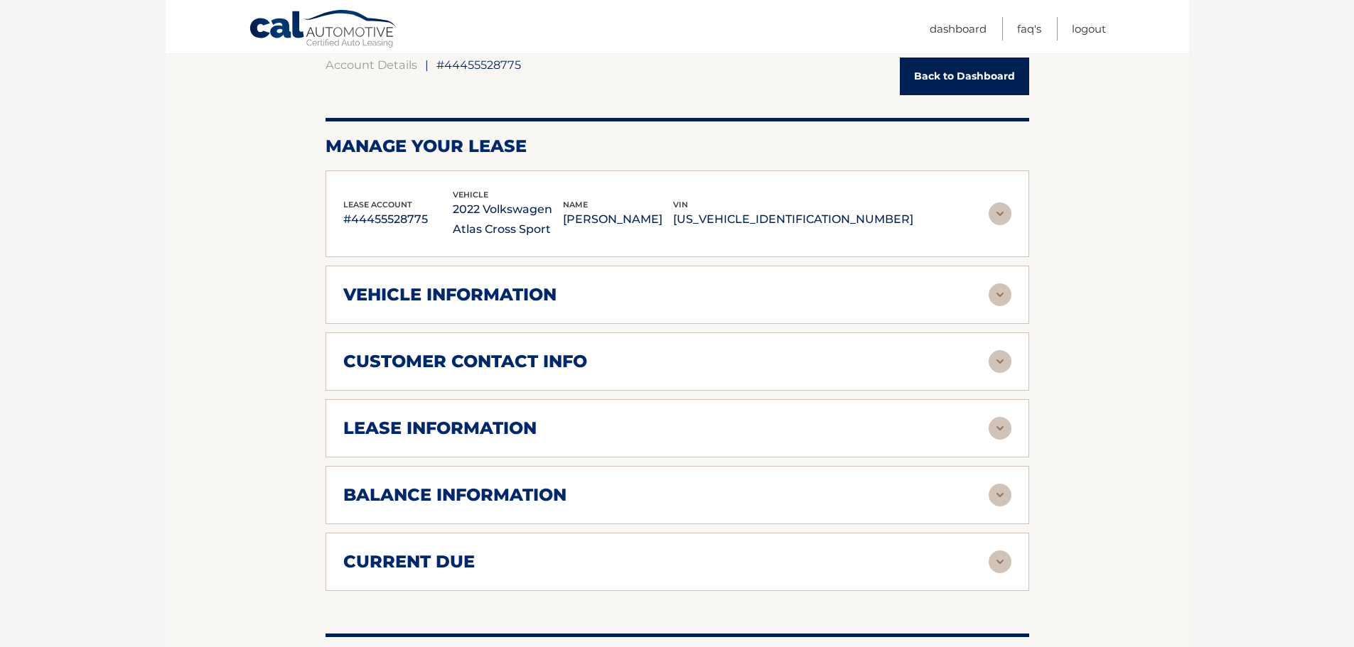
click at [532, 287] on h2 "vehicle information" at bounding box center [449, 294] width 213 height 21
